Goal: Transaction & Acquisition: Purchase product/service

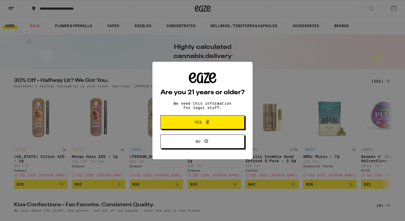
scroll to position [1, 0]
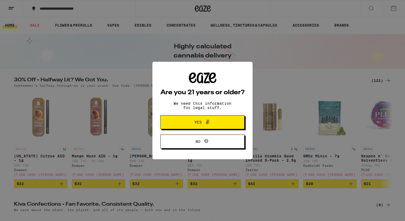
click at [221, 127] on button "Yes" at bounding box center [203, 122] width 84 height 14
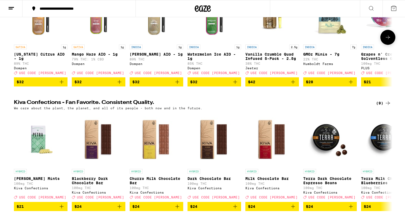
scroll to position [0, 0]
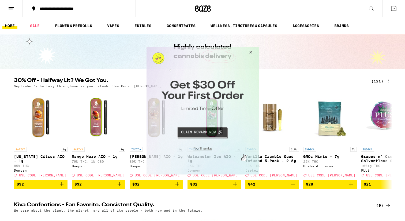
click at [250, 52] on button "Close Modal" at bounding box center [250, 52] width 14 height 13
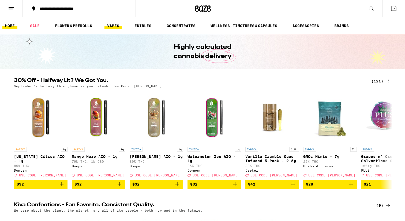
click at [118, 27] on link "VAPES" at bounding box center [113, 26] width 17 height 6
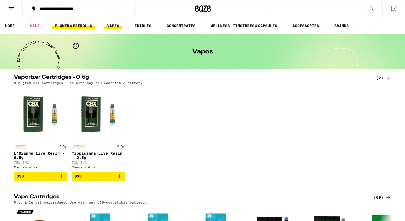
click at [69, 27] on link "FLOWER & PREROLLS" at bounding box center [73, 26] width 43 height 6
